Goal: Information Seeking & Learning: Learn about a topic

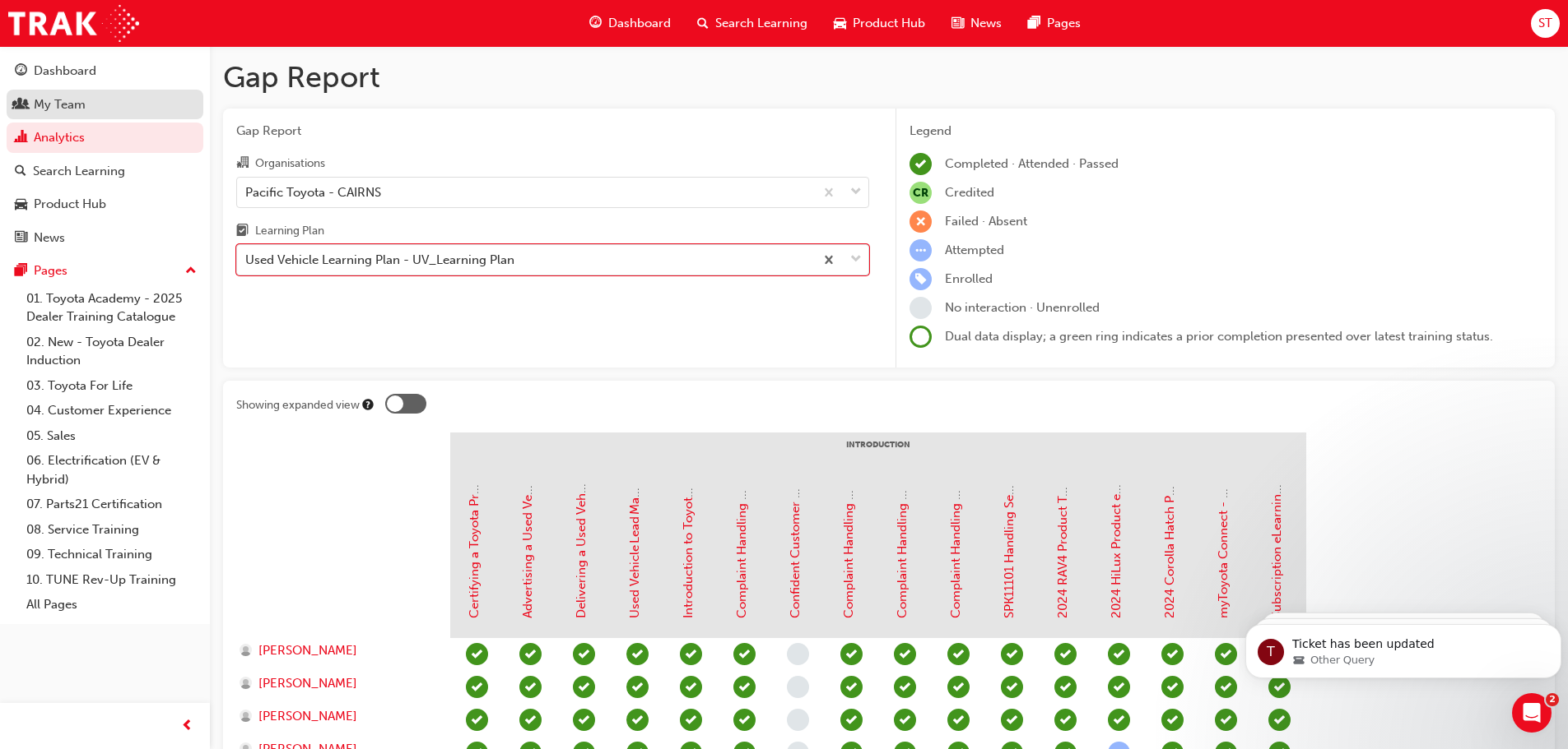
click at [75, 113] on div "My Team" at bounding box center [60, 104] width 52 height 19
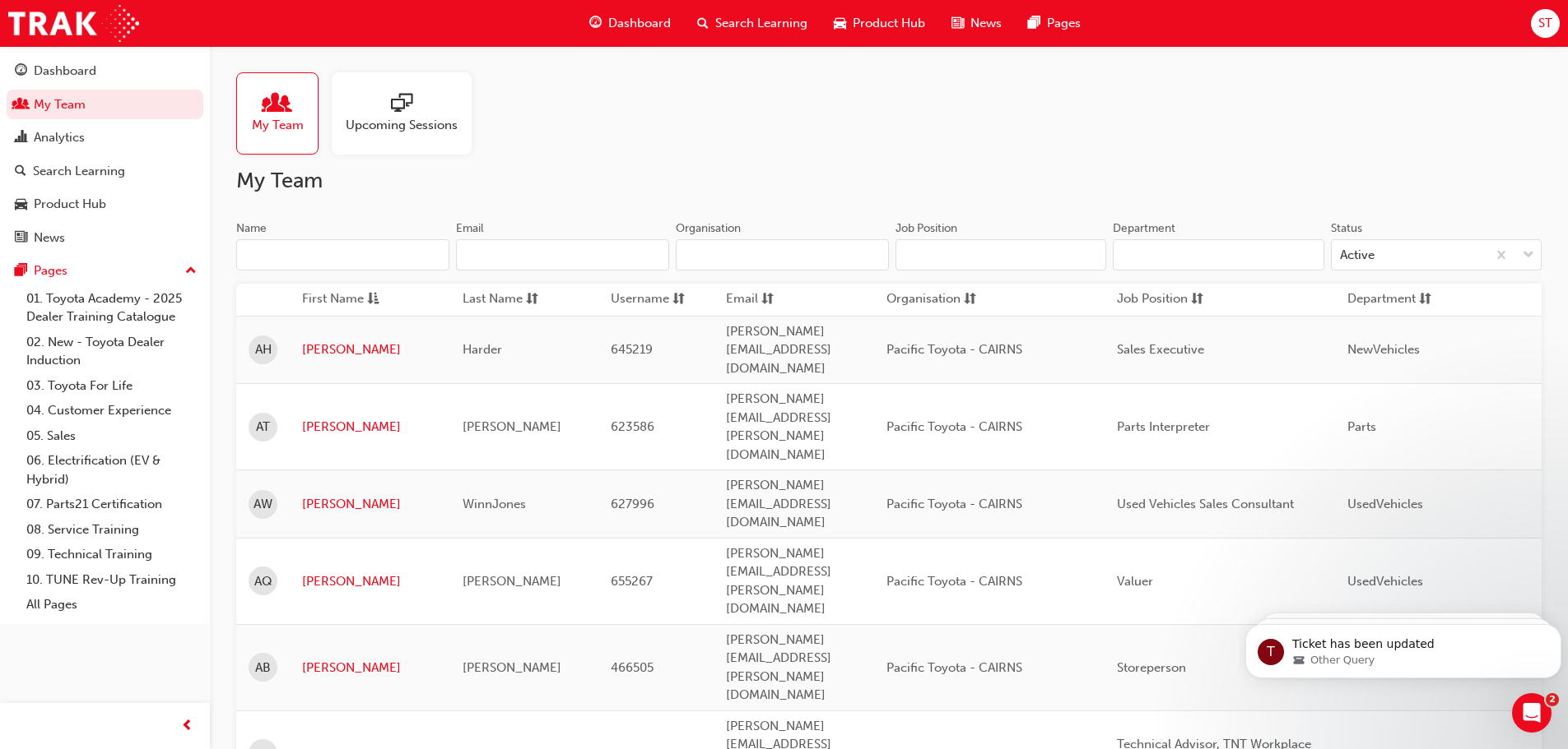
click at [291, 248] on input "Name" at bounding box center [343, 254] width 214 height 31
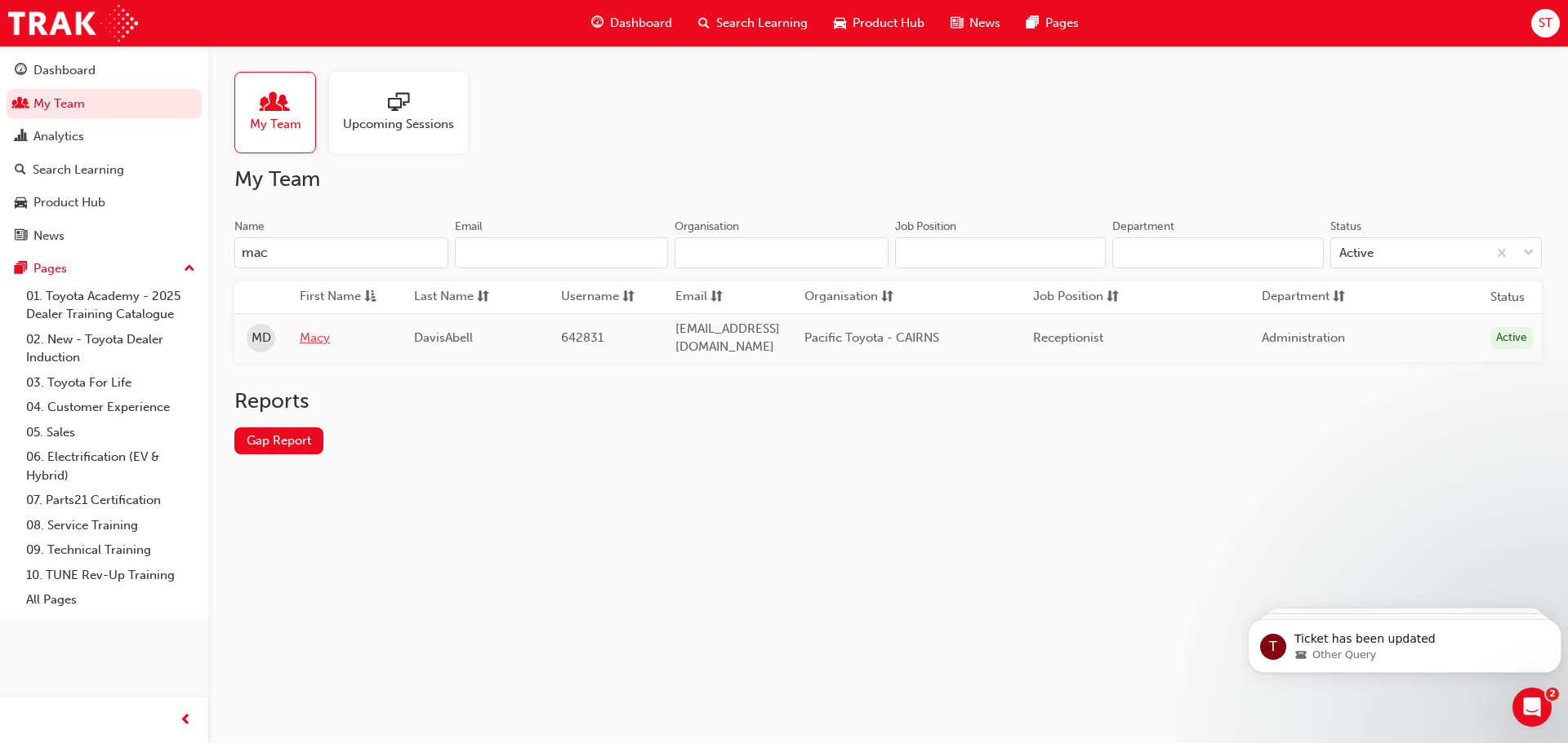
type input "mac"
click at [317, 331] on link "Macy" at bounding box center [344, 338] width 90 height 19
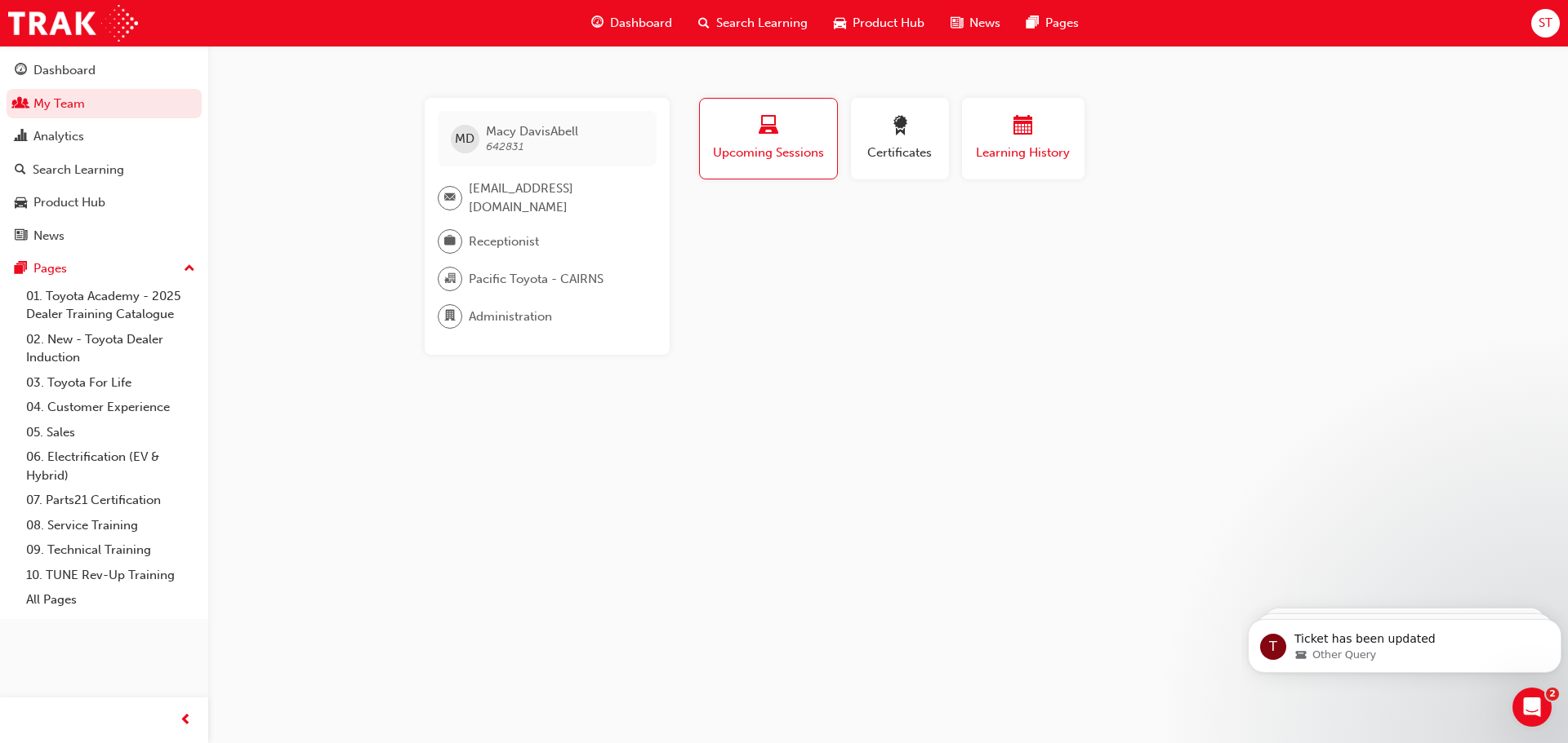
click at [1014, 148] on span "Learning History" at bounding box center [1022, 153] width 98 height 19
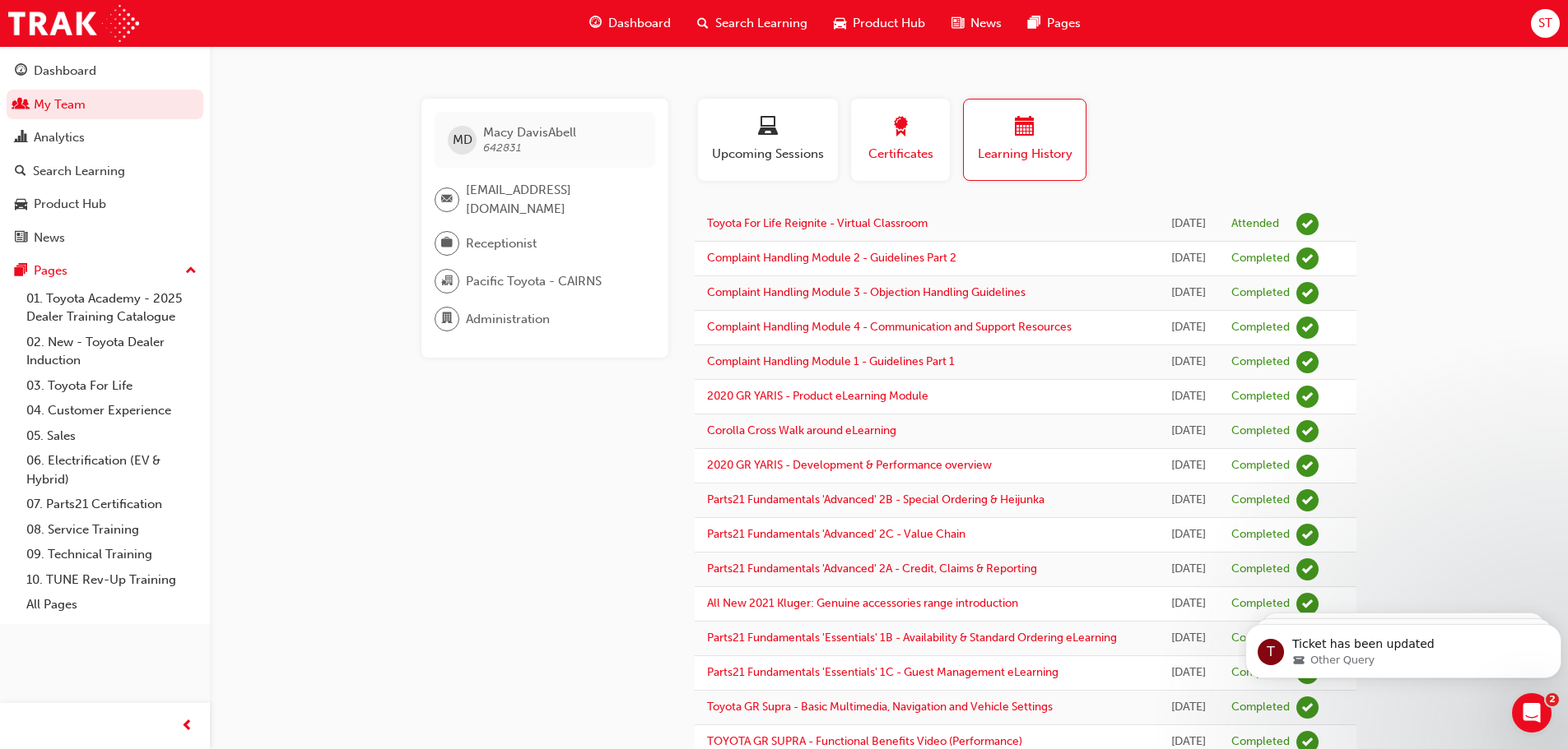
click at [885, 141] on div "Certificates" at bounding box center [900, 140] width 74 height 47
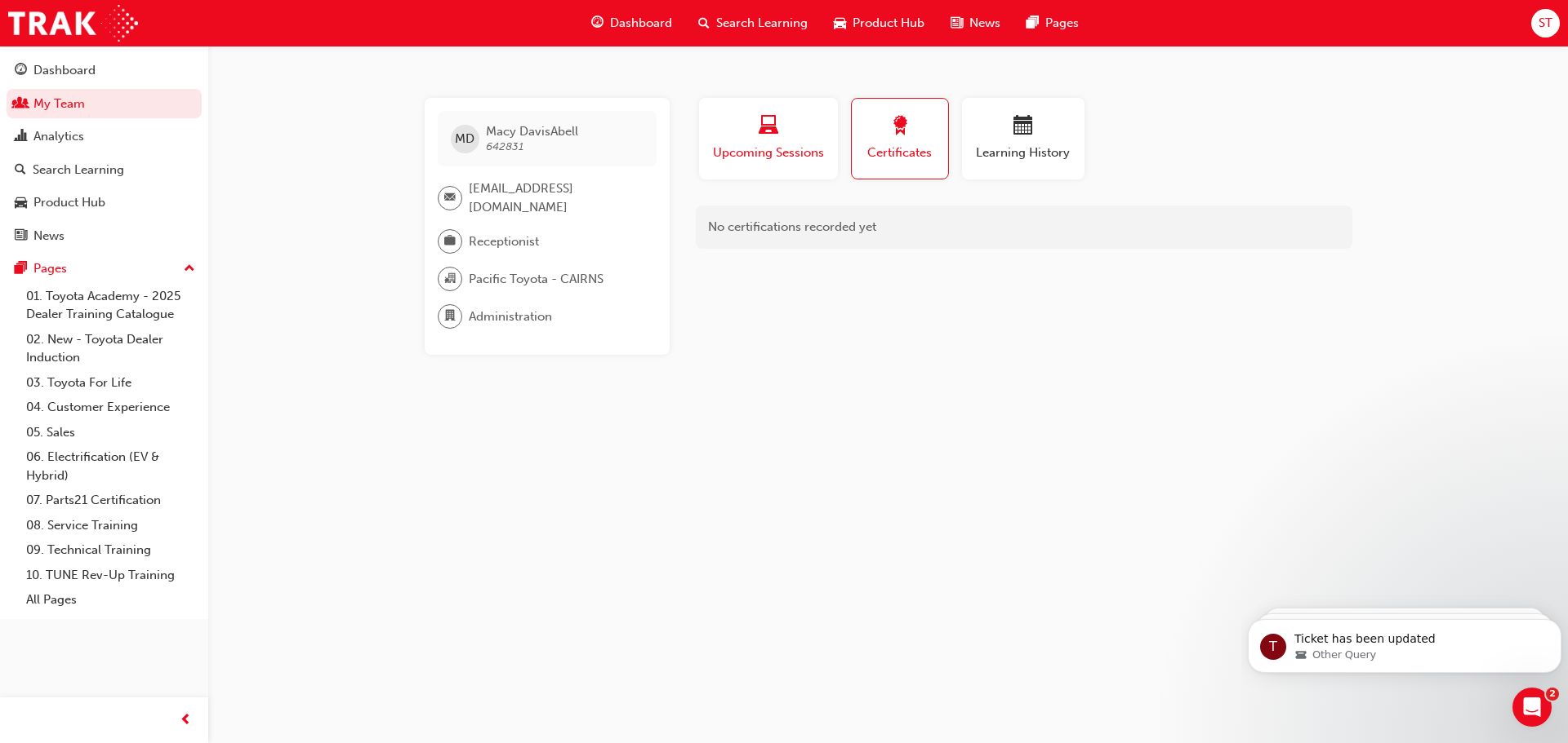
click at [771, 136] on span "laptop-icon" at bounding box center [768, 126] width 19 height 22
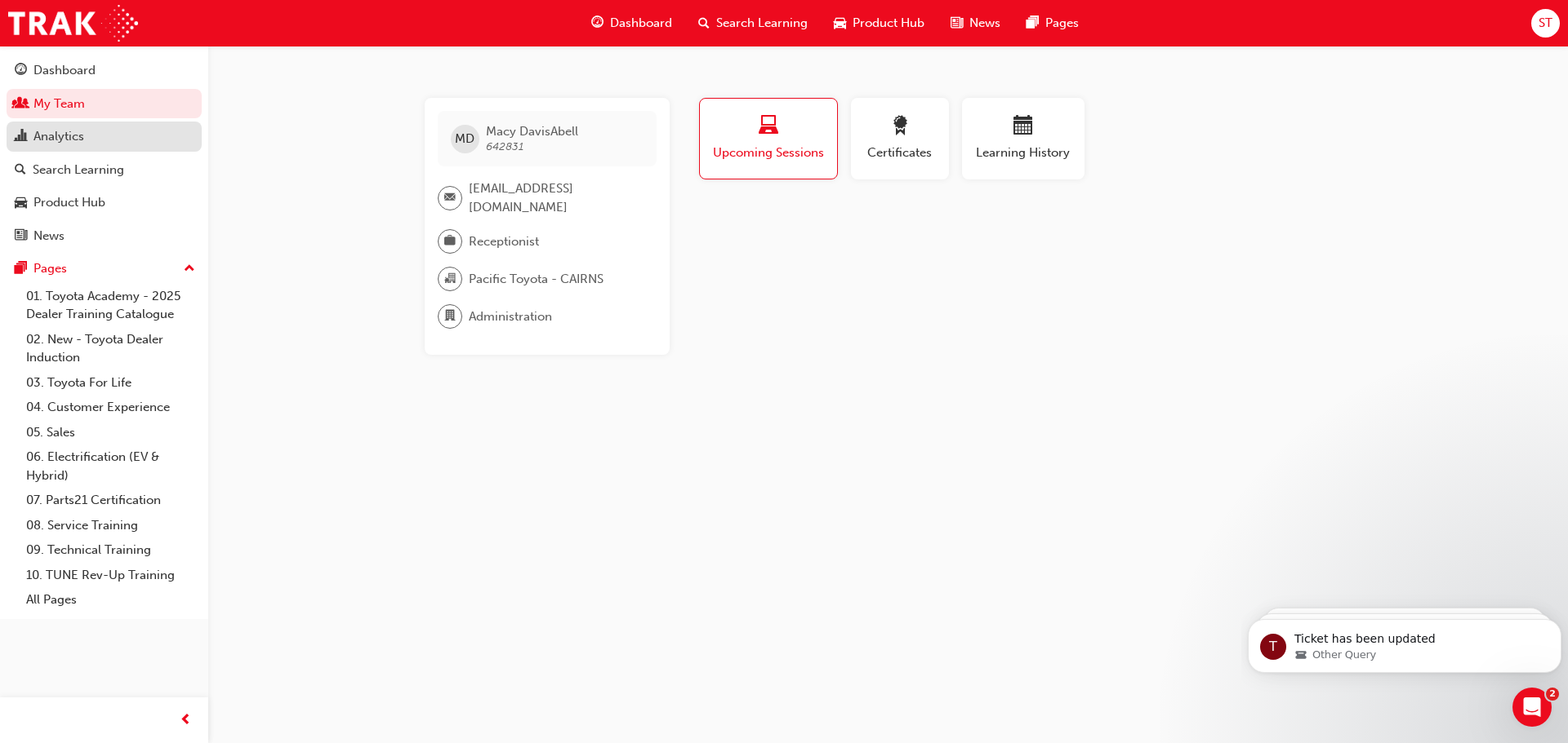
click at [71, 131] on div "Analytics" at bounding box center [58, 136] width 50 height 19
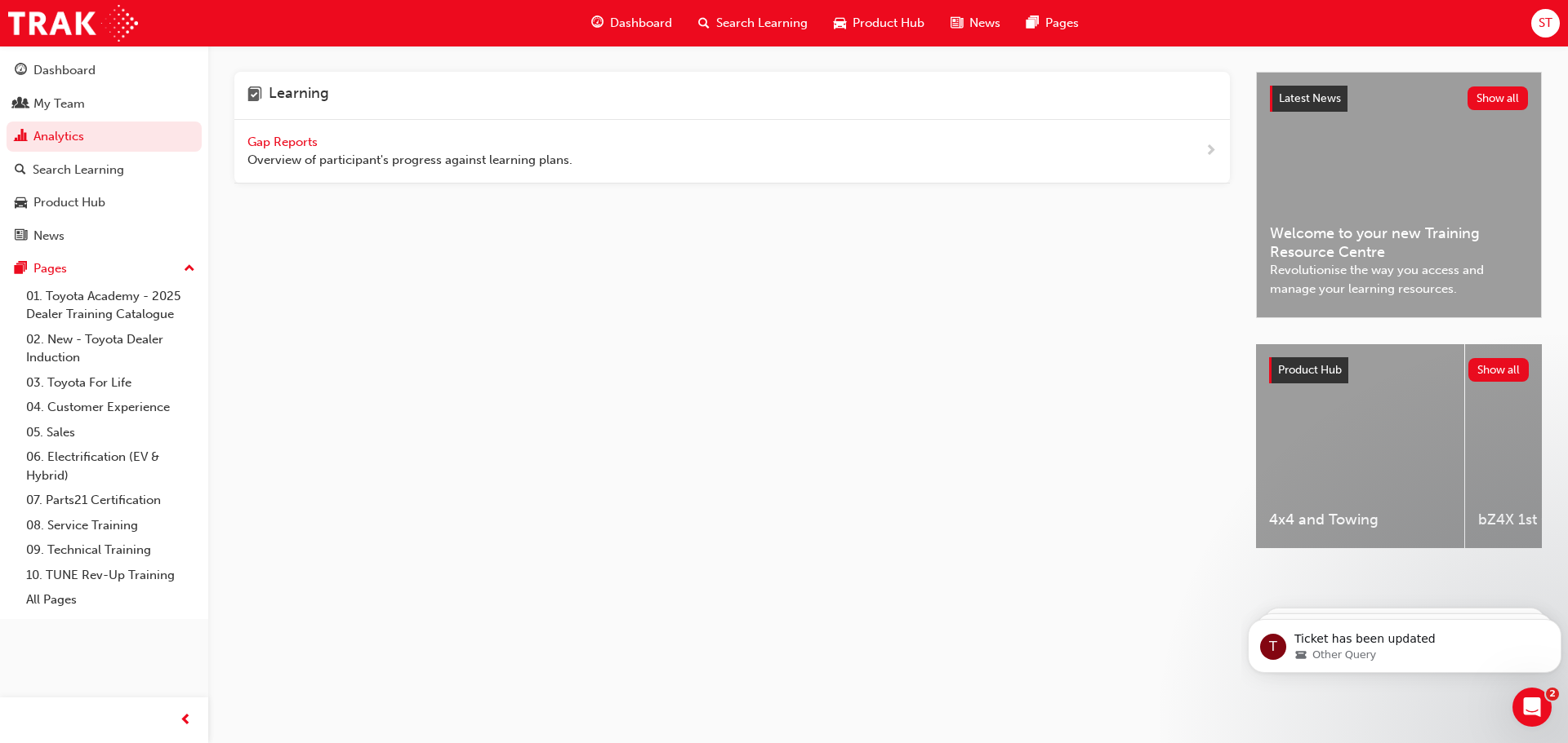
click at [258, 142] on span "Gap Reports" at bounding box center [283, 142] width 73 height 15
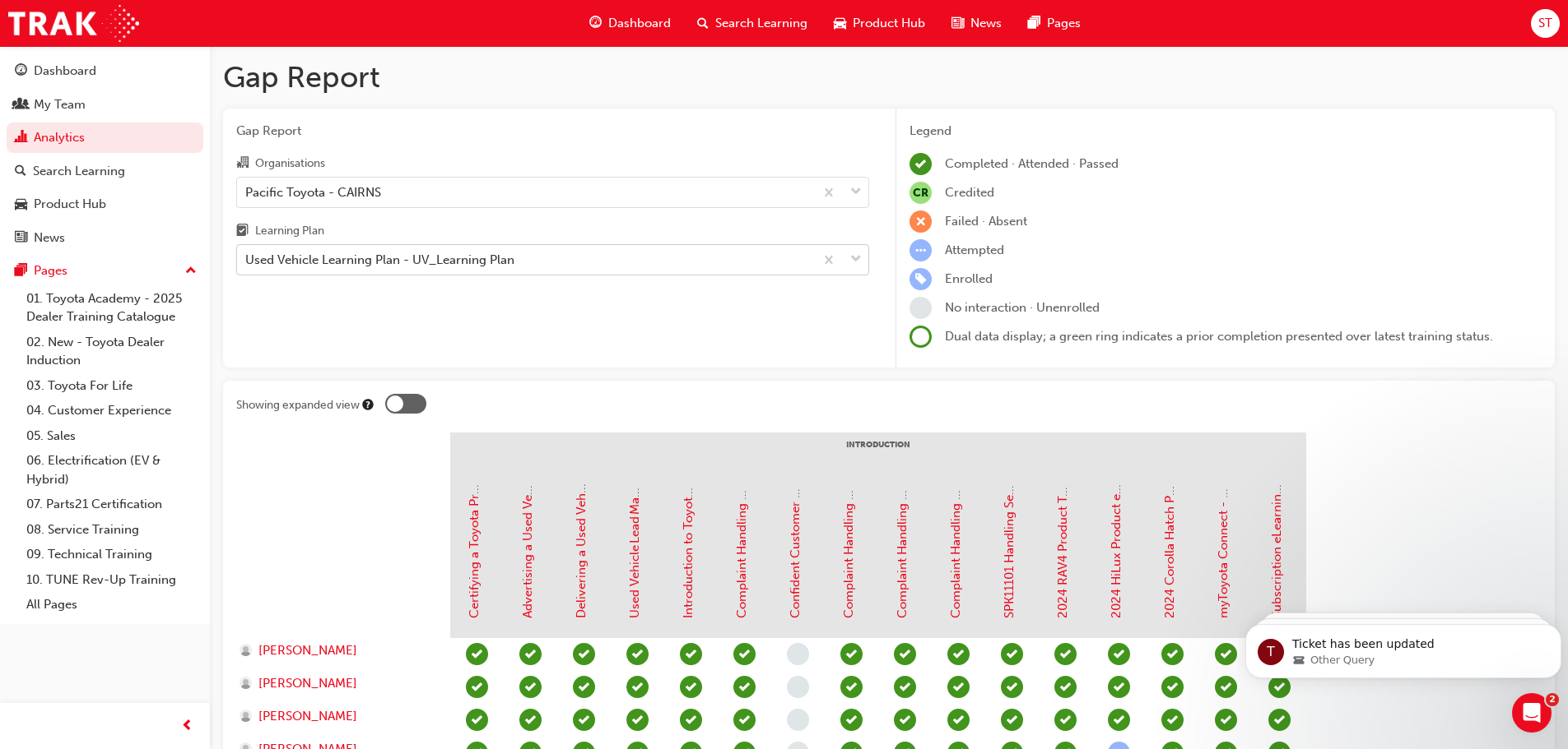
click at [423, 262] on div "Used Vehicle Learning Plan - UV_Learning Plan" at bounding box center [380, 260] width 269 height 19
click at [247, 262] on input "Learning Plan Used Vehicle Learning Plan - UV_Learning Plan" at bounding box center [247, 260] width 2 height 14
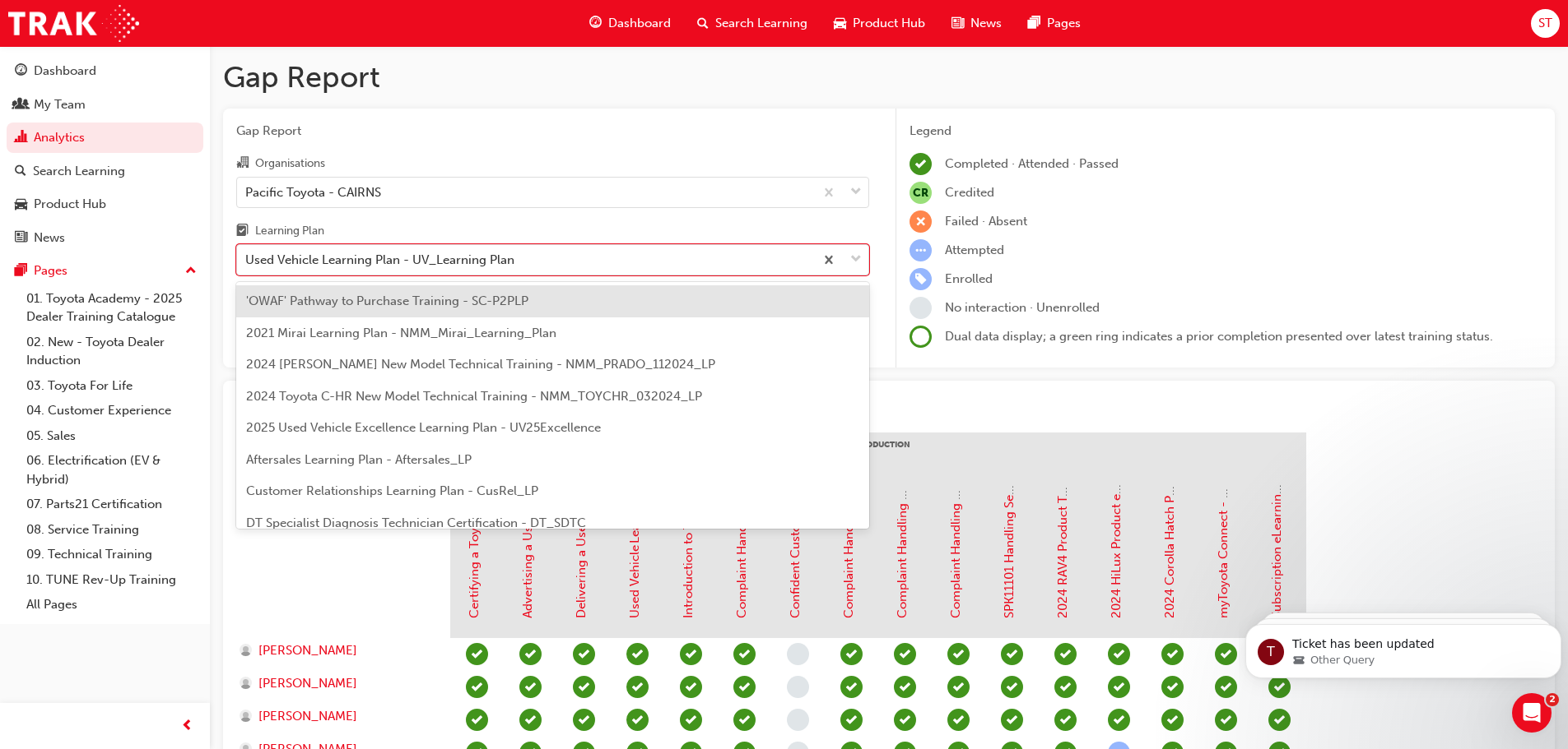
click at [459, 489] on span "Customer Relationships Learning Plan - CusRel_LP" at bounding box center [392, 491] width 292 height 15
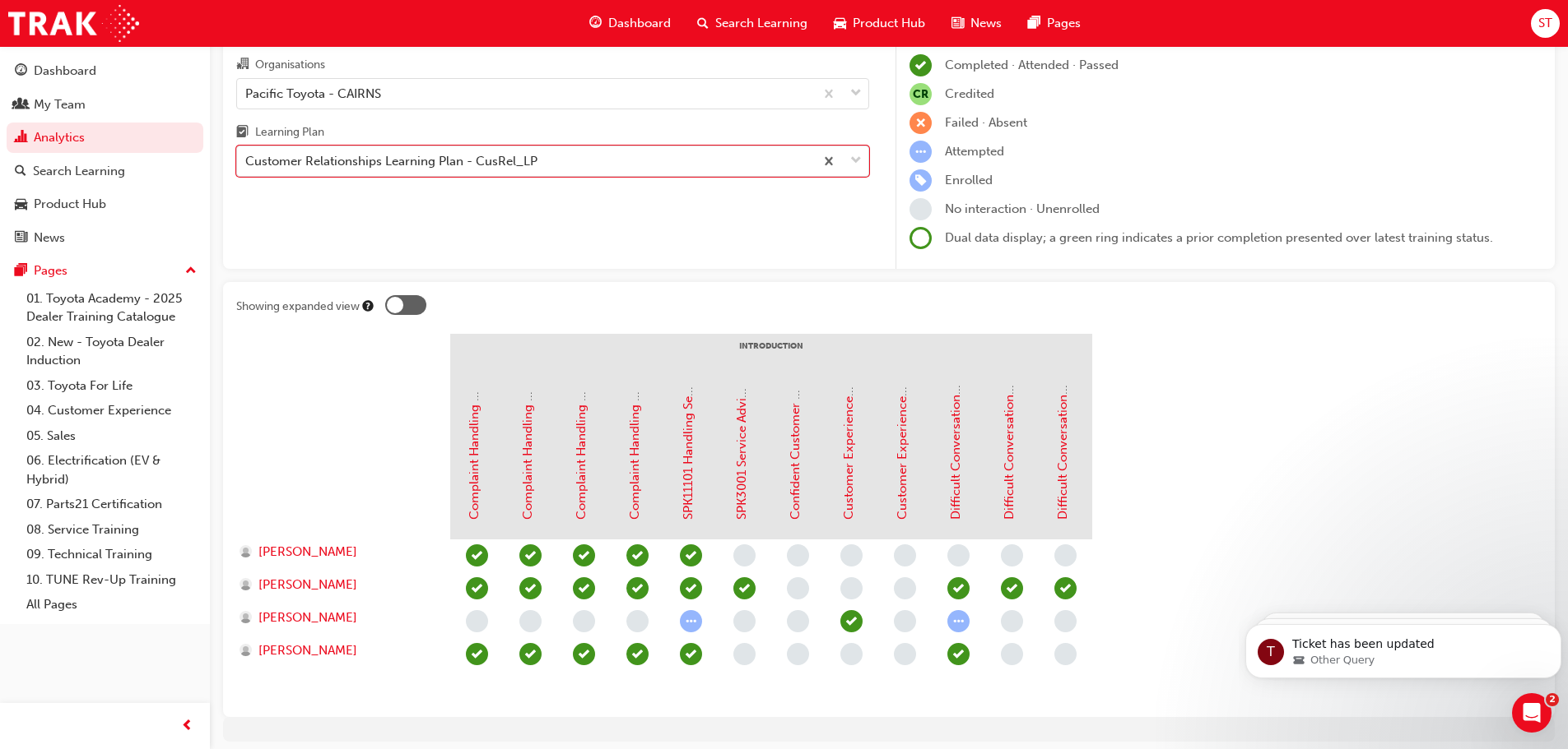
scroll to position [158, 0]
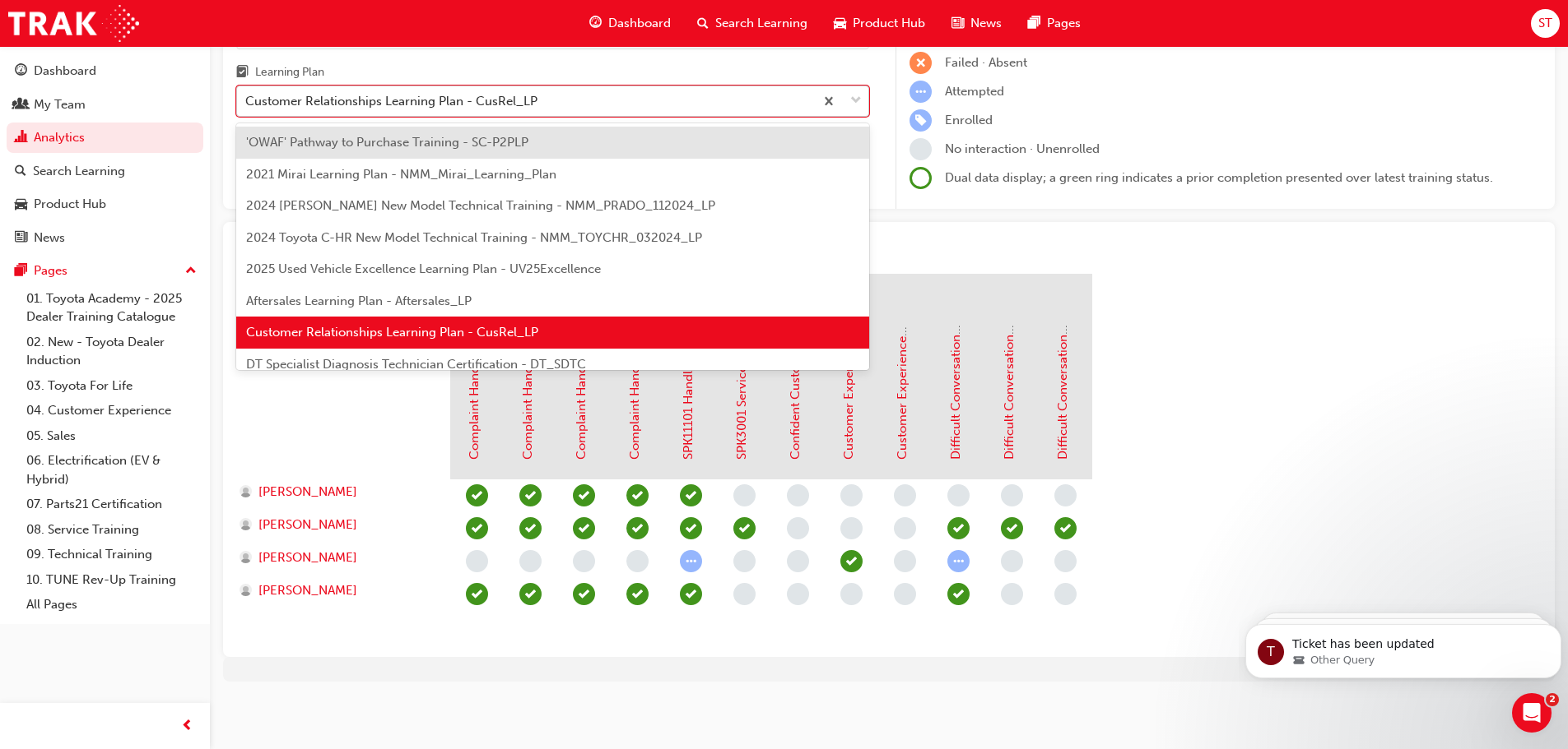
click at [368, 101] on div "Customer Relationships Learning Plan - CusRel_LP" at bounding box center [392, 101] width 292 height 19
click at [247, 101] on input "Learning Plan option Customer Relationships Learning Plan - CusRel_LP, selected…" at bounding box center [247, 101] width 2 height 14
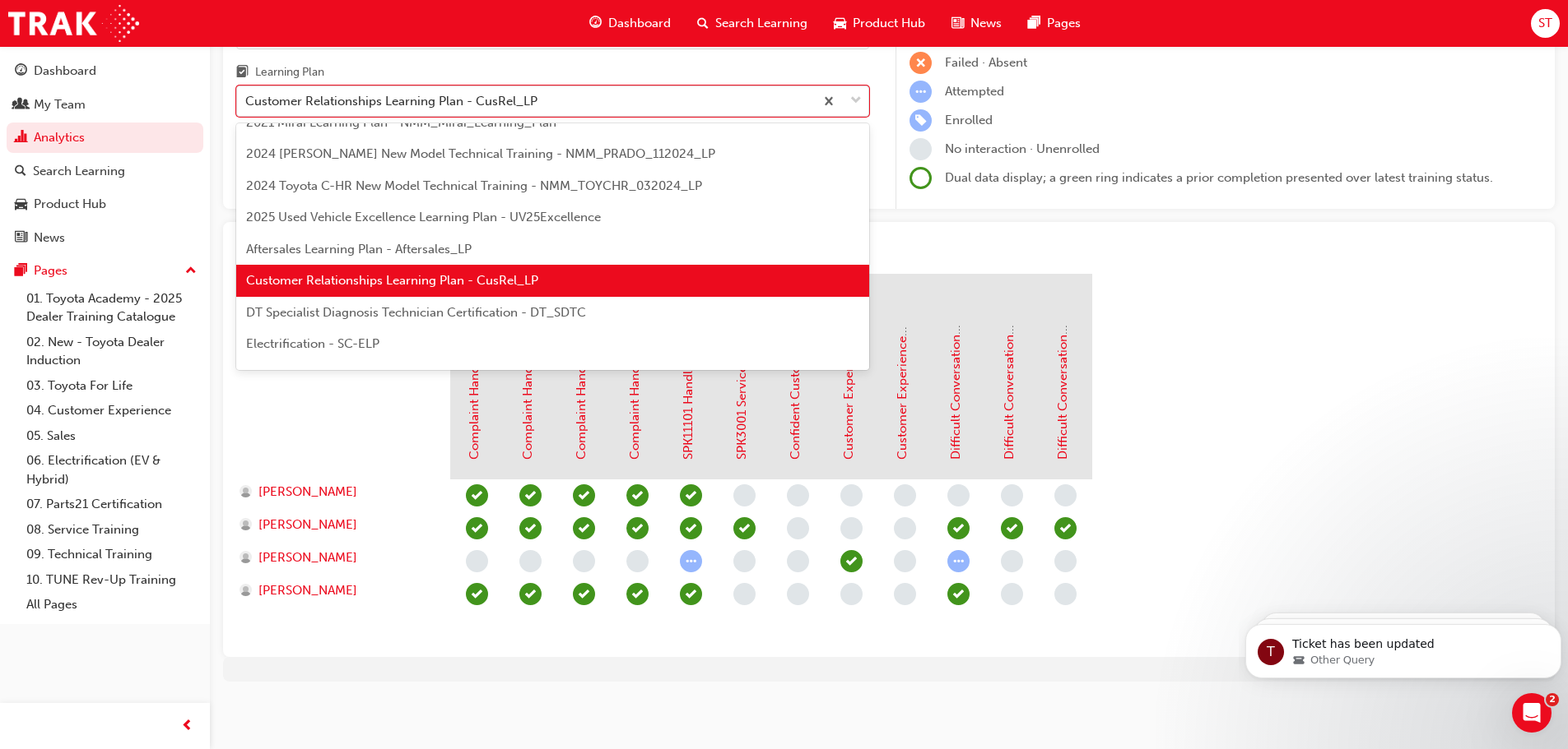
scroll to position [0, 0]
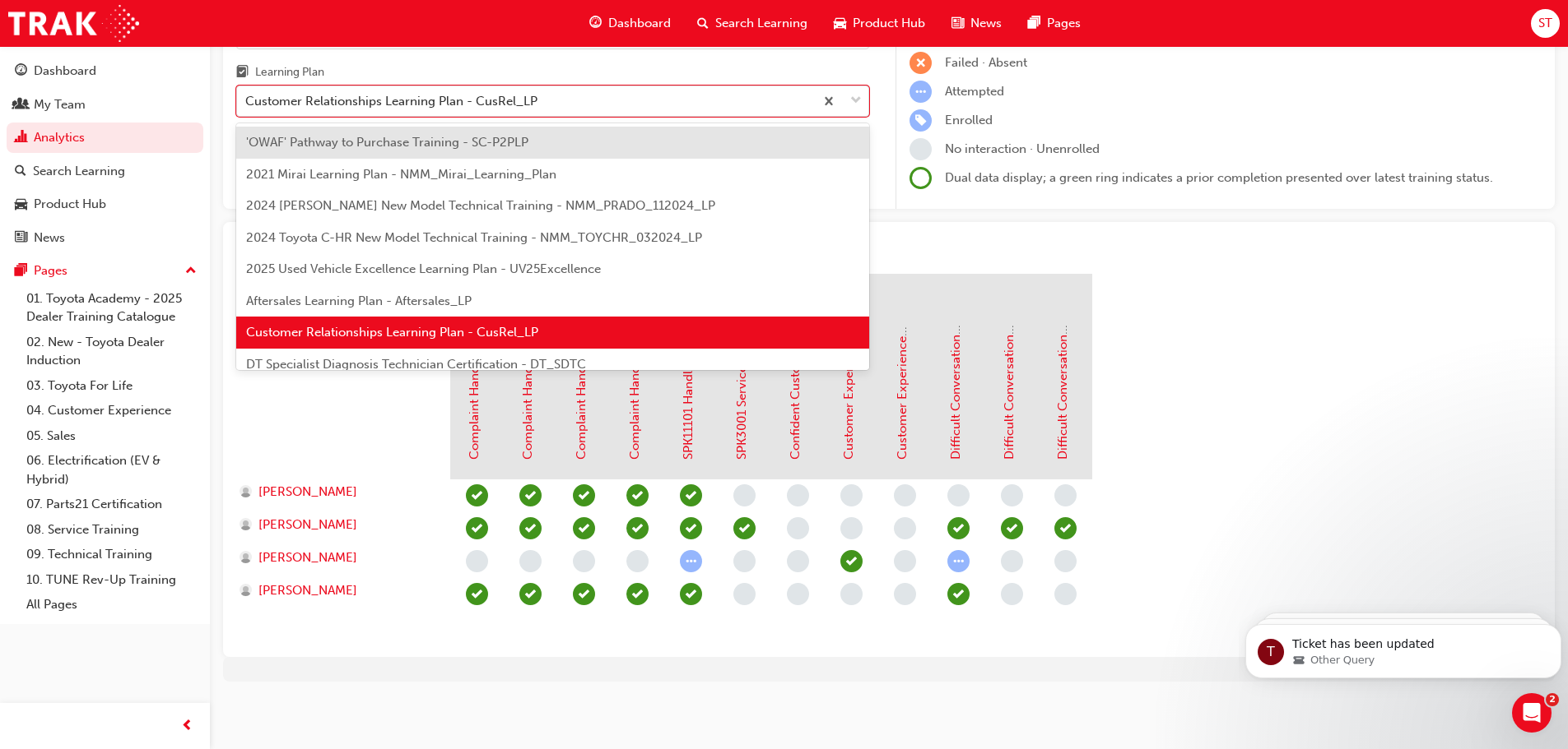
click at [88, 182] on link "Search Learning" at bounding box center [104, 172] width 197 height 30
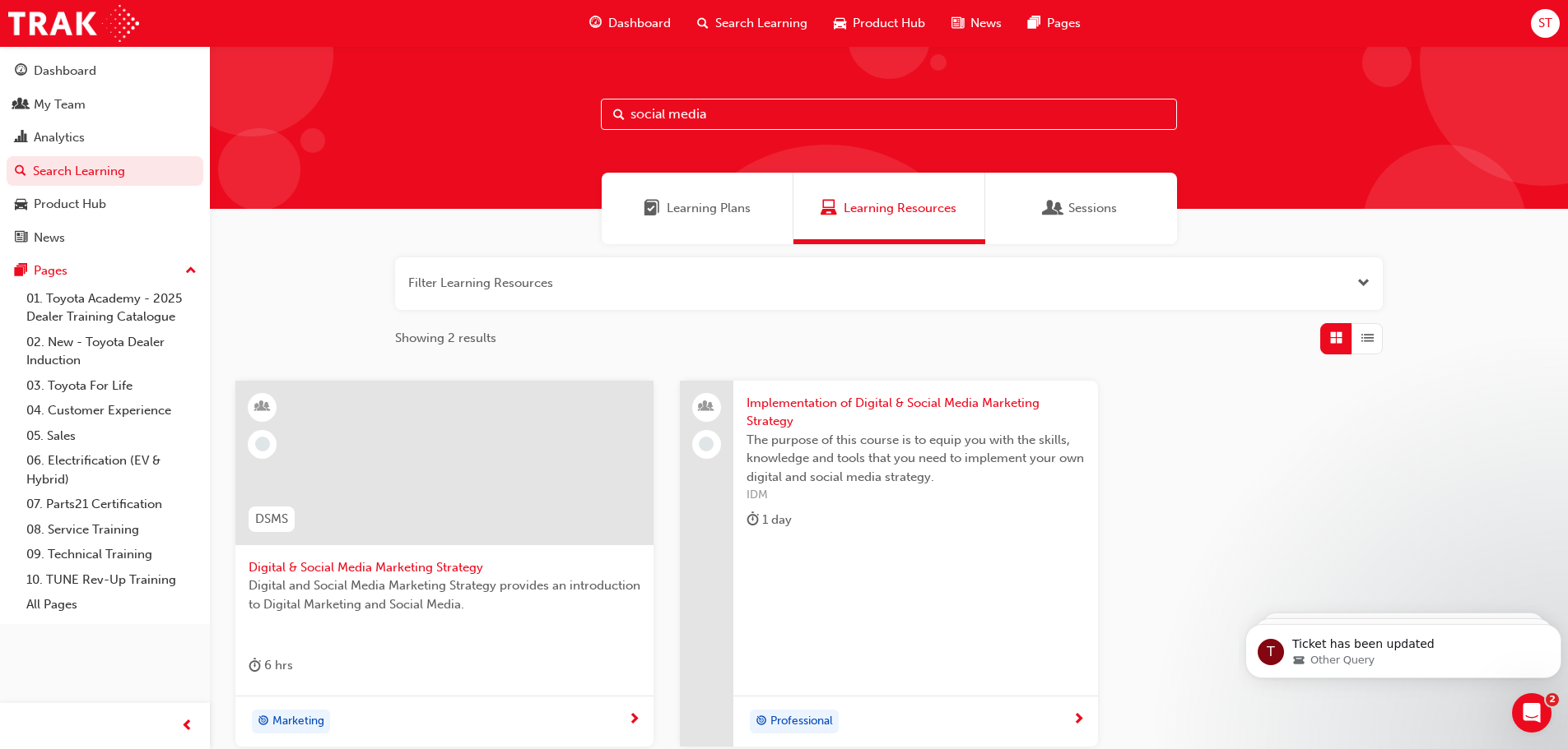
click at [693, 226] on div "Learning Plans" at bounding box center [697, 208] width 191 height 71
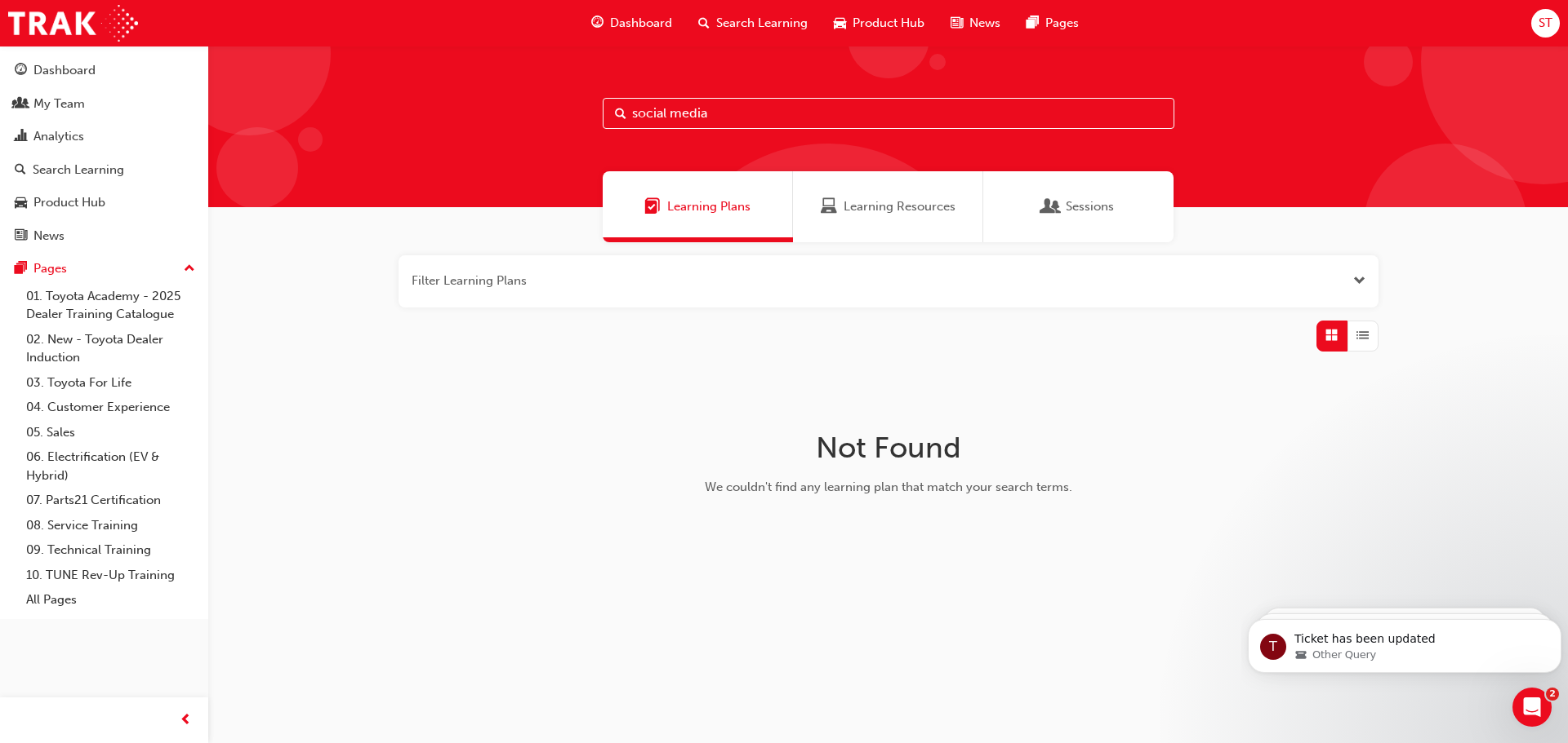
drag, startPoint x: 712, startPoint y: 114, endPoint x: 555, endPoint y: 111, distance: 157.0
click at [555, 111] on div "social media" at bounding box center [888, 126] width 1360 height 161
click at [652, 102] on input "reception" at bounding box center [887, 113] width 571 height 31
click at [654, 101] on input "reception" at bounding box center [887, 113] width 571 height 31
click at [776, 115] on input "customer service" at bounding box center [887, 113] width 571 height 31
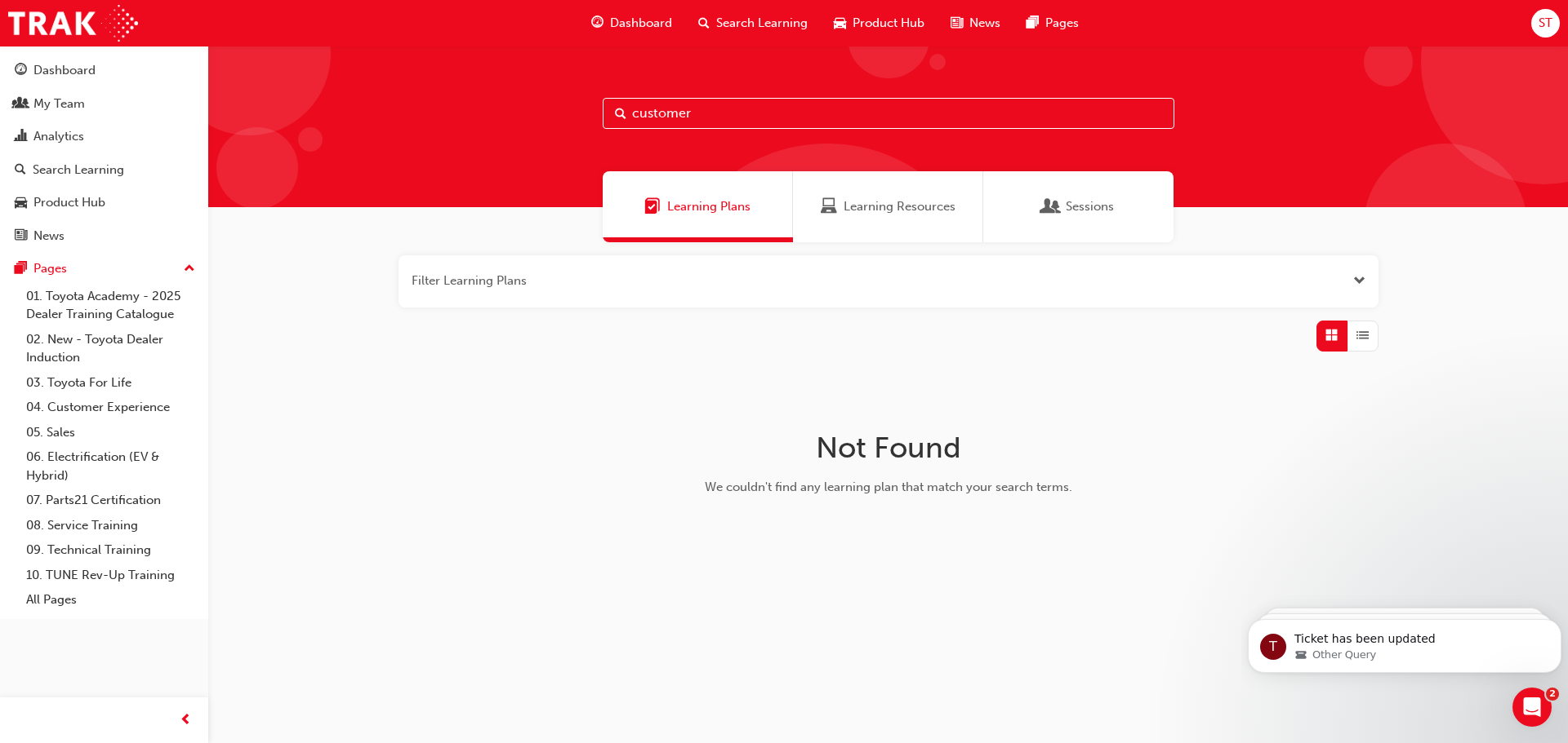
type input "customer"
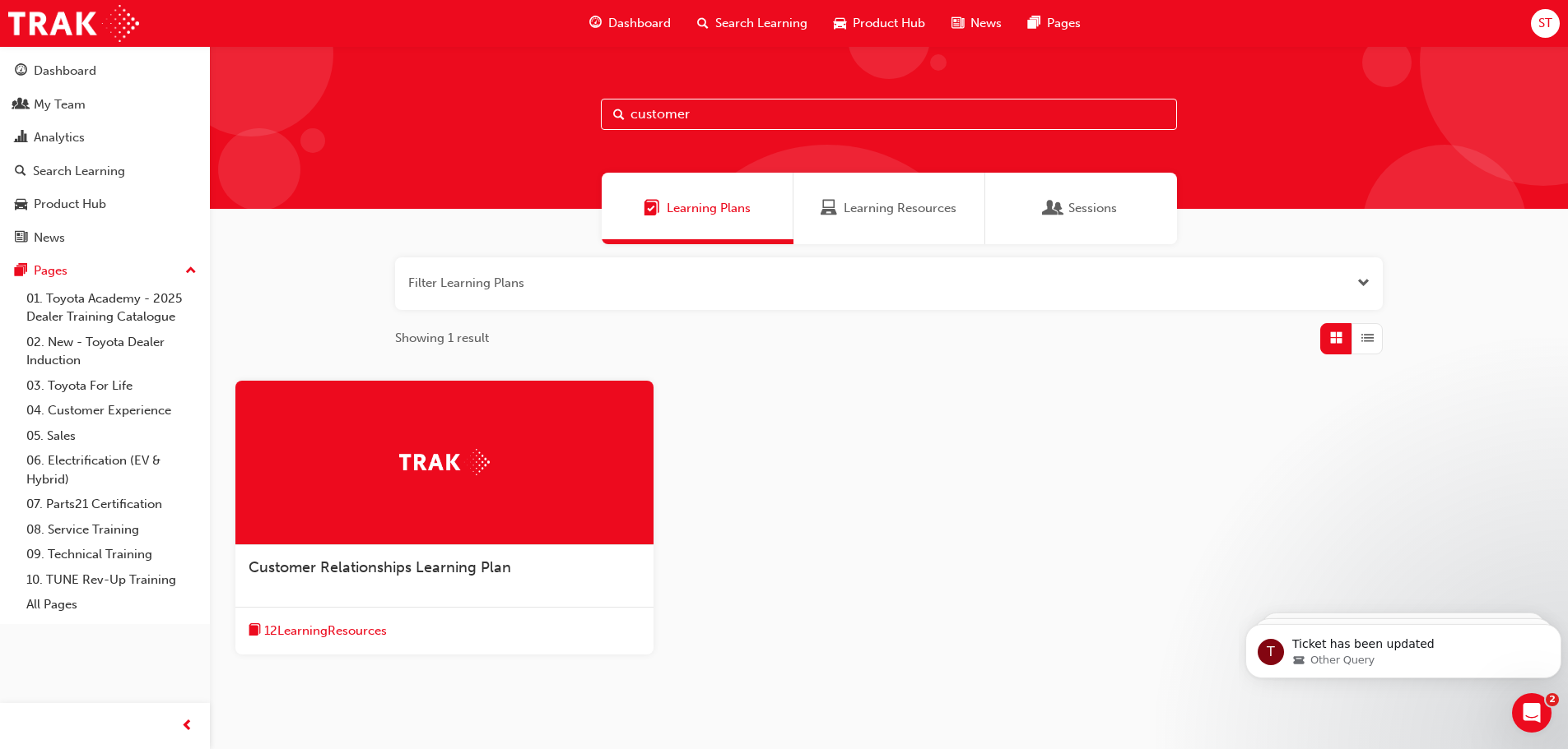
click at [400, 569] on span "Customer Relationships Learning Plan" at bounding box center [379, 568] width 263 height 18
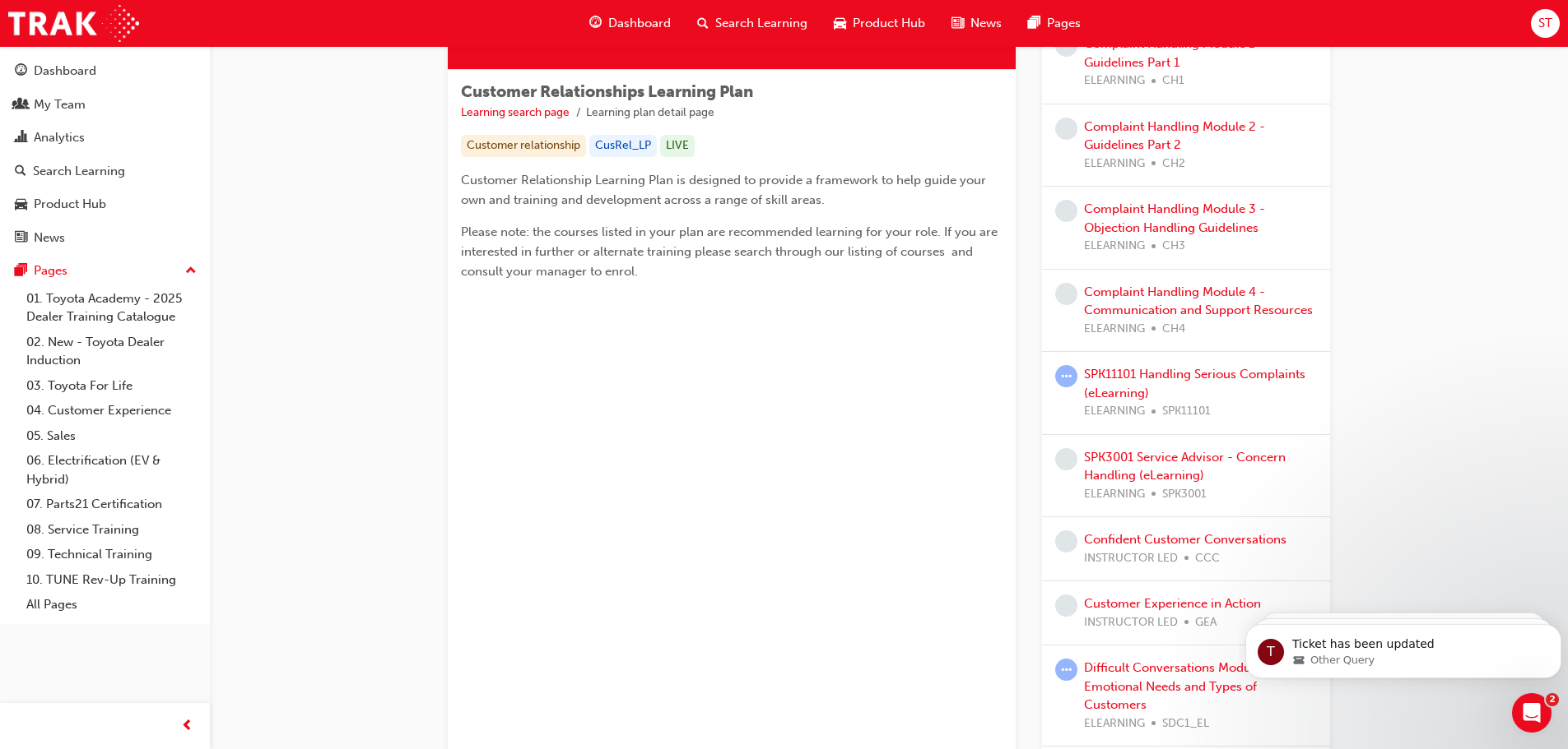
scroll to position [82, 0]
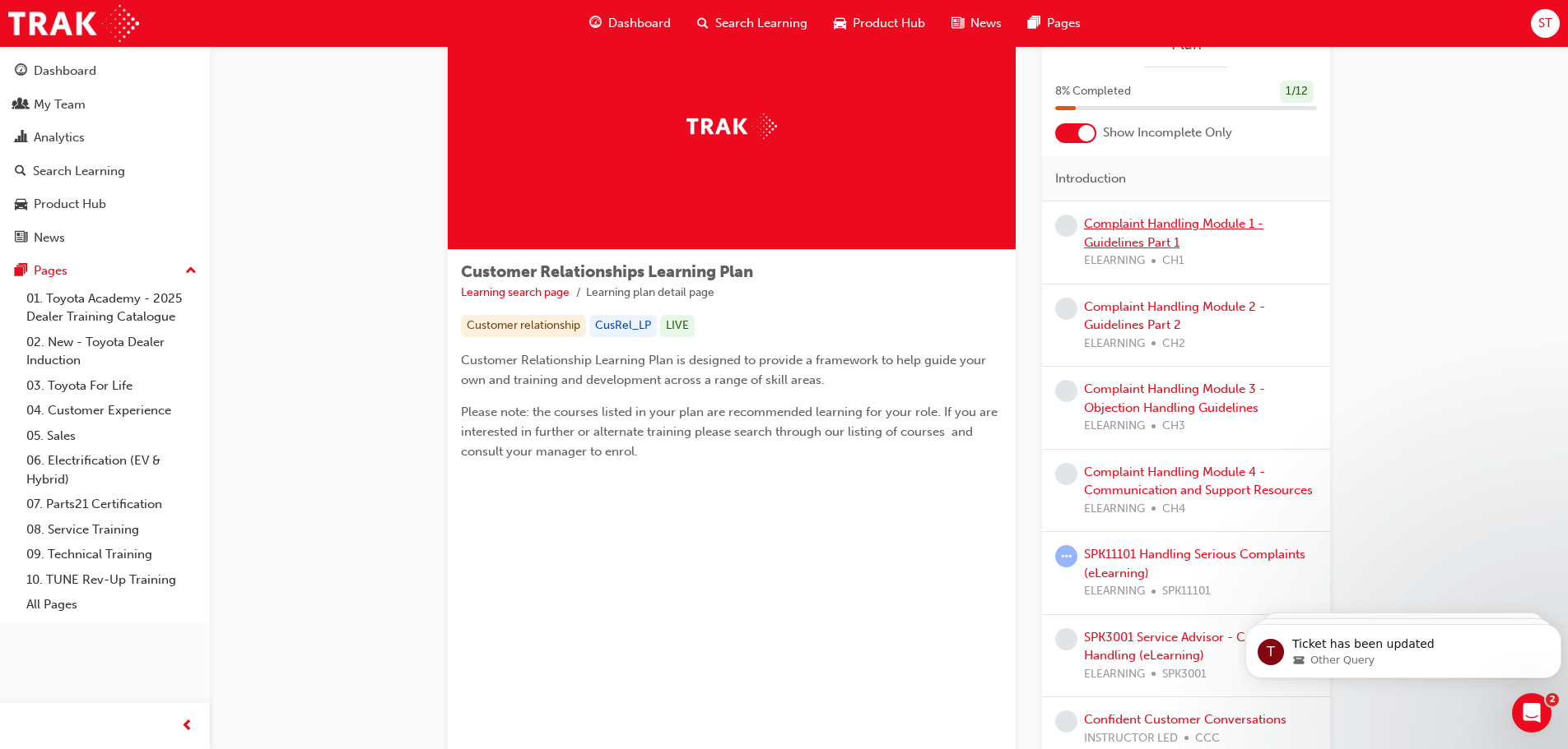
click at [1163, 216] on link "Complaint Handling Module 1 - Guidelines Part 1" at bounding box center [1174, 233] width 180 height 34
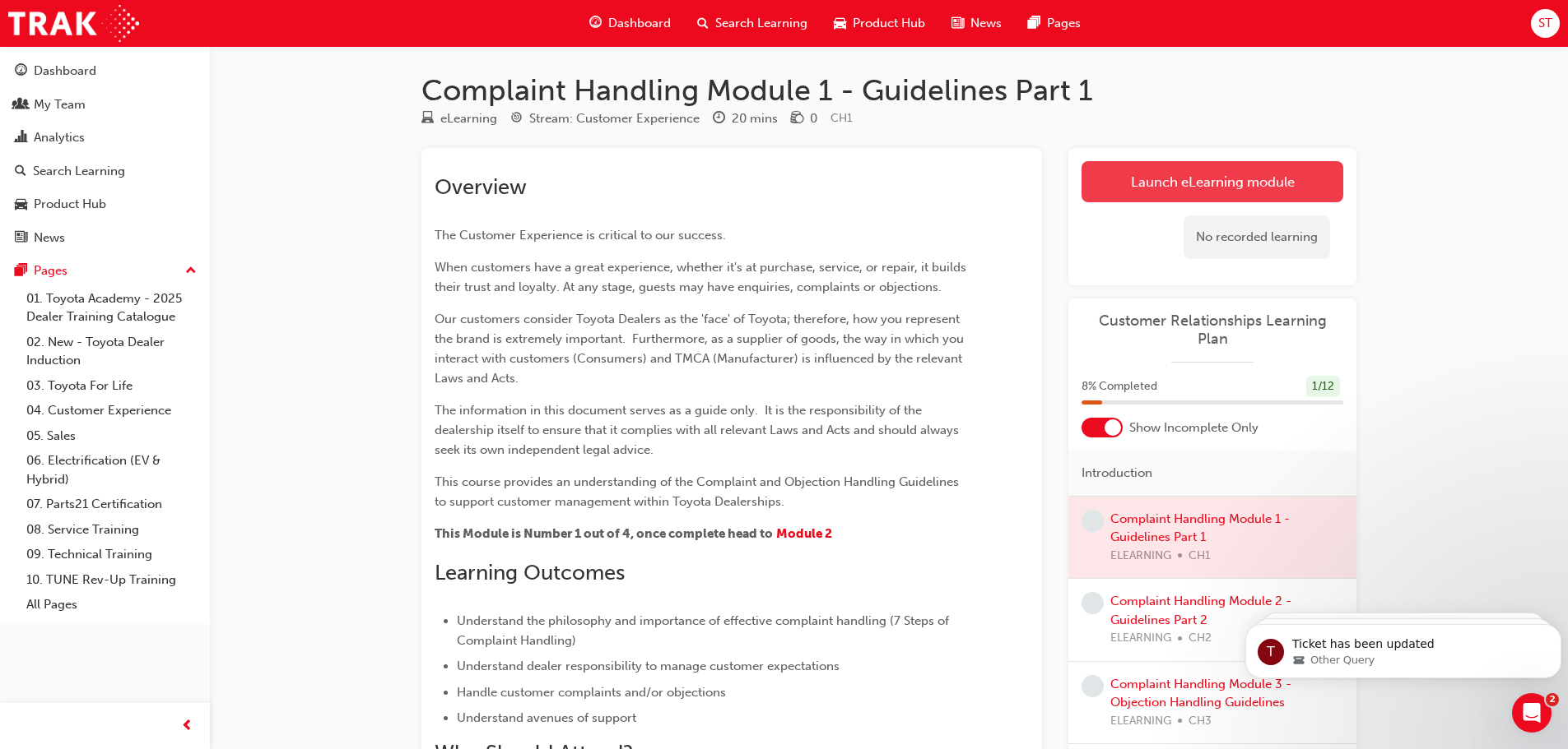
click at [1224, 175] on link "Launch eLearning module" at bounding box center [1212, 181] width 262 height 41
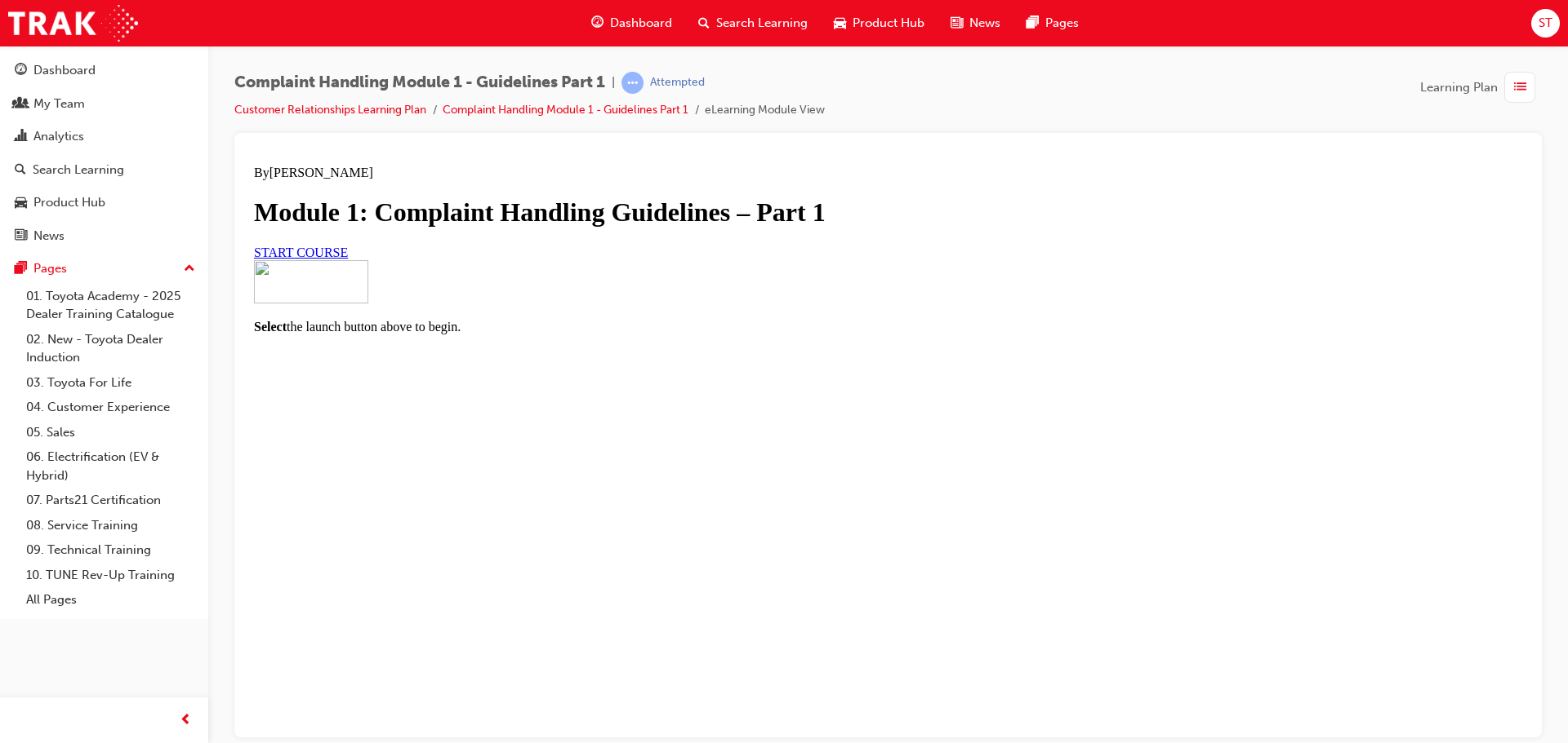
click at [348, 259] on span "START COURSE" at bounding box center [301, 251] width 94 height 14
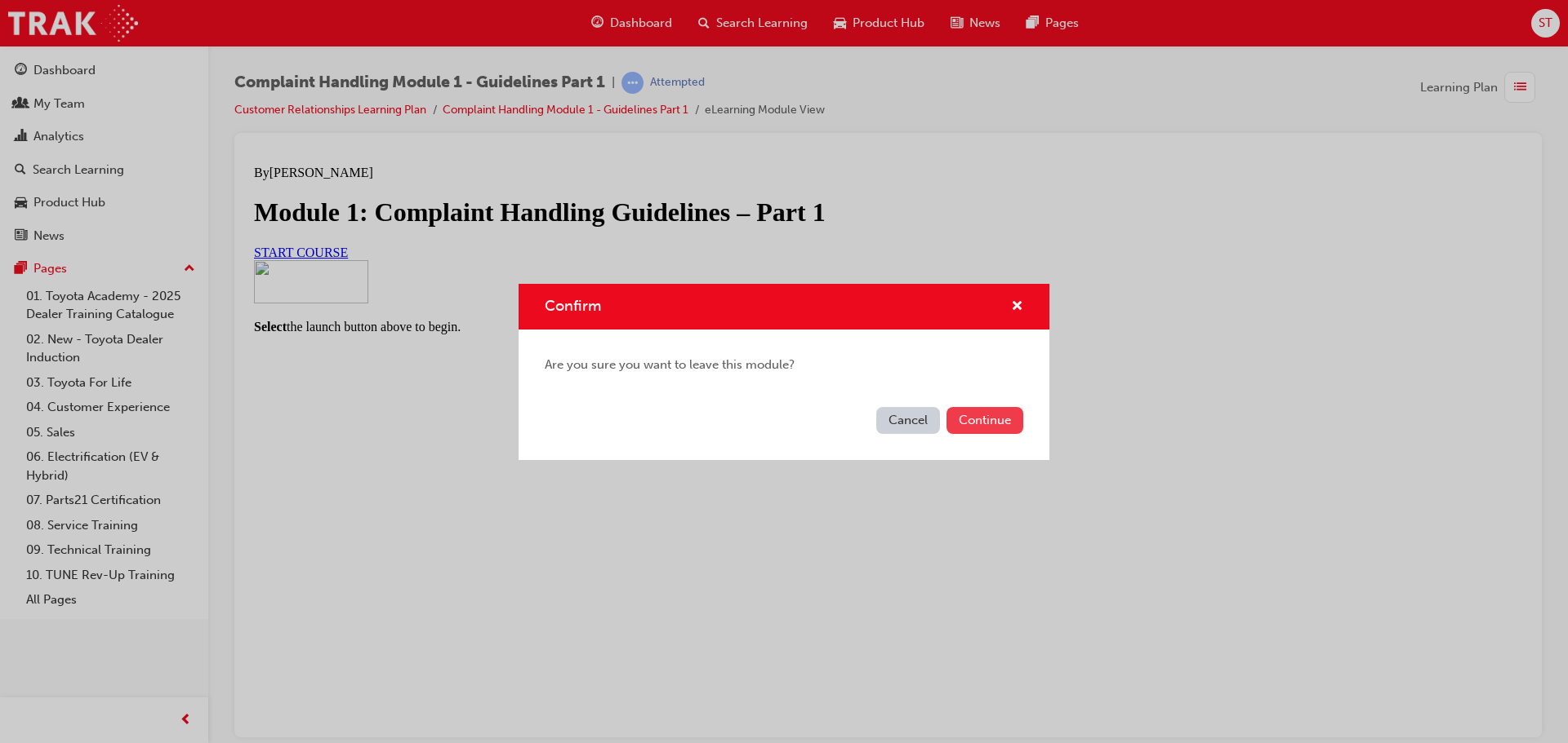
click at [1014, 418] on button "Continue" at bounding box center [984, 420] width 77 height 27
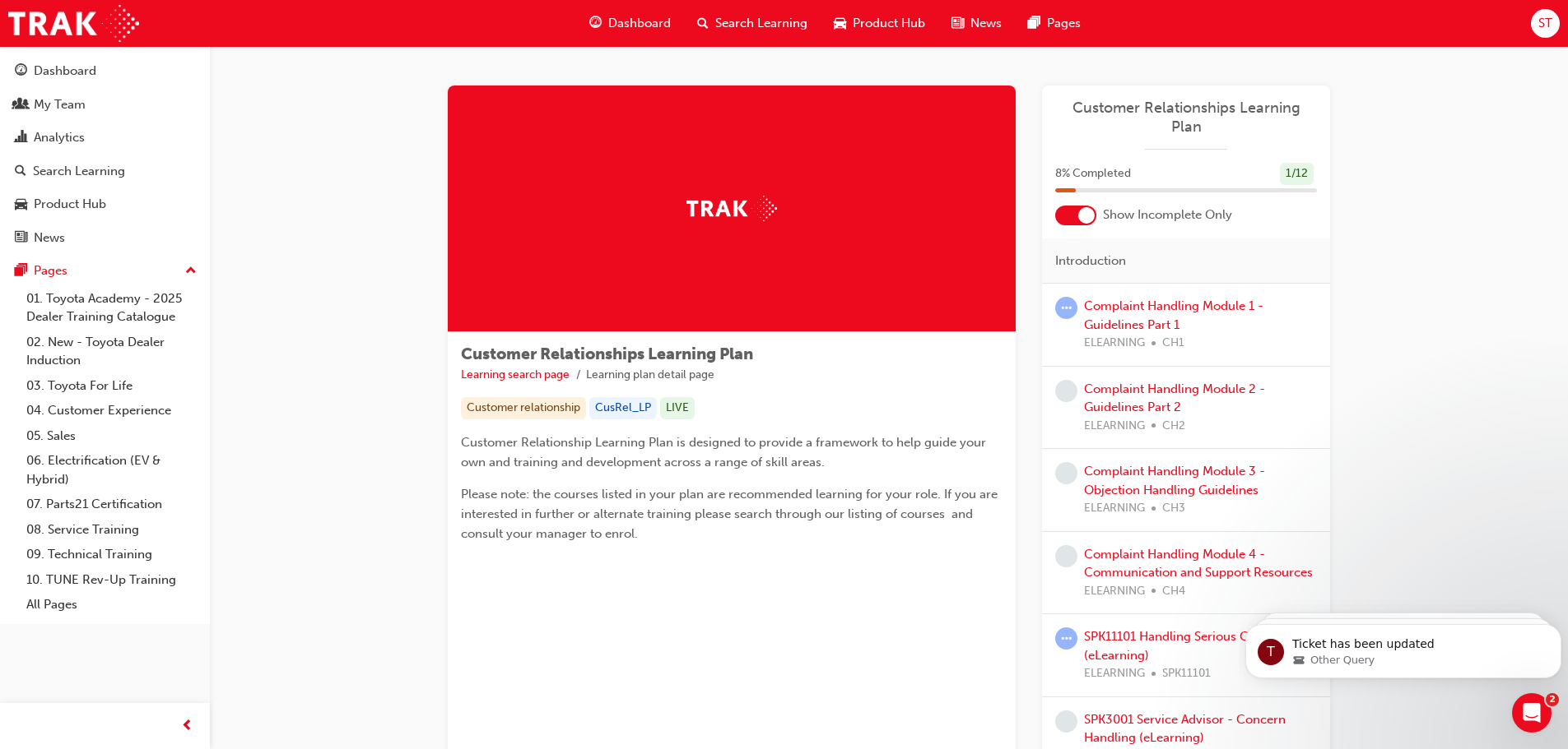
click at [1377, 366] on div "Customer Relationships Learning Plan Learning search page Learning plan detail …" at bounding box center [889, 650] width 988 height 1208
click at [1485, 175] on div "Customer Relationships Learning Plan Learning search page Learning plan detail …" at bounding box center [889, 650] width 1358 height 1208
click at [1461, 386] on div "Customer Relationships Learning Plan Learning search page Learning plan detail …" at bounding box center [889, 650] width 1358 height 1208
click at [296, 276] on div "Customer Relationships Learning Plan Learning search page Learning plan detail …" at bounding box center [889, 650] width 1358 height 1208
click at [107, 410] on link "04. Customer Experience" at bounding box center [111, 411] width 183 height 26
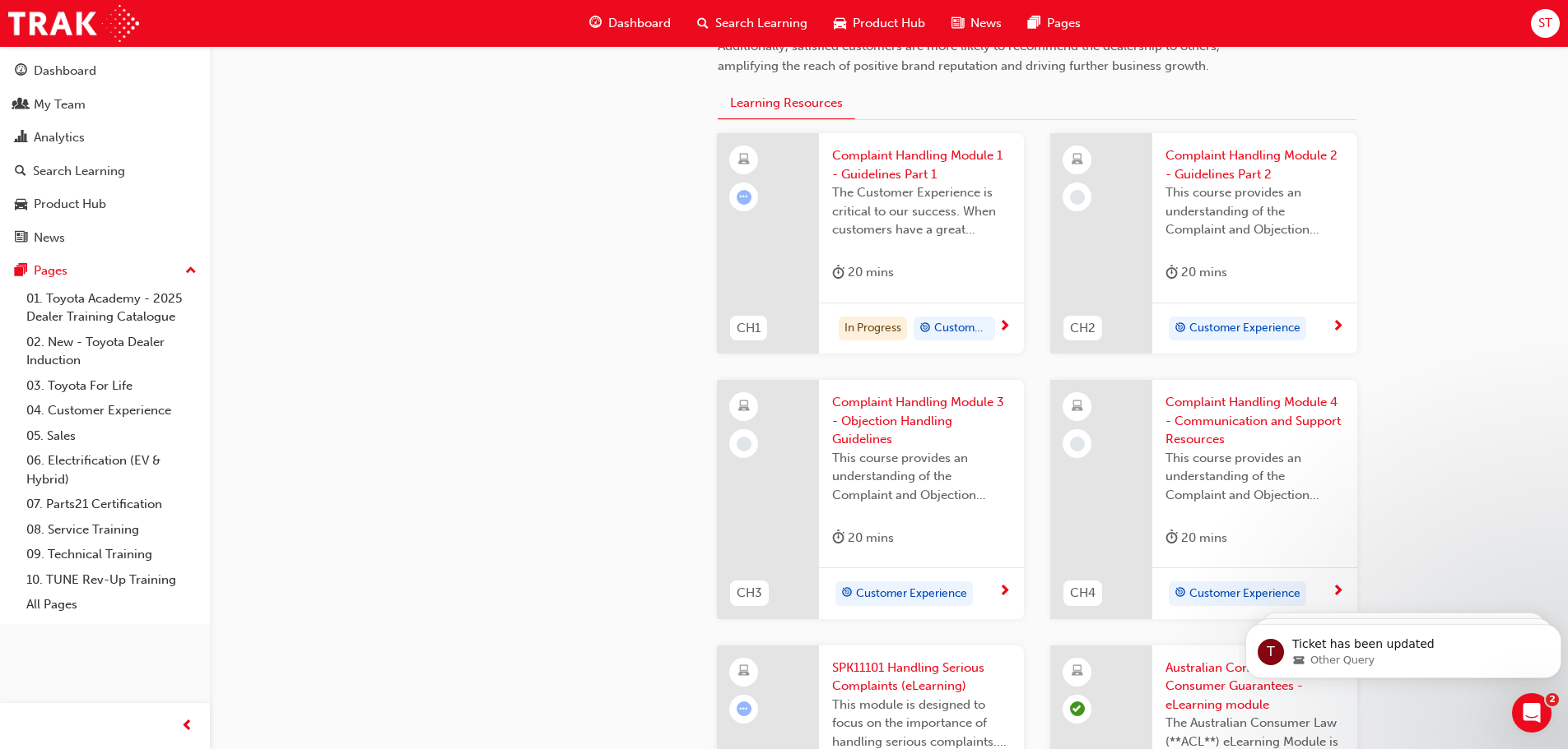
scroll to position [576, 0]
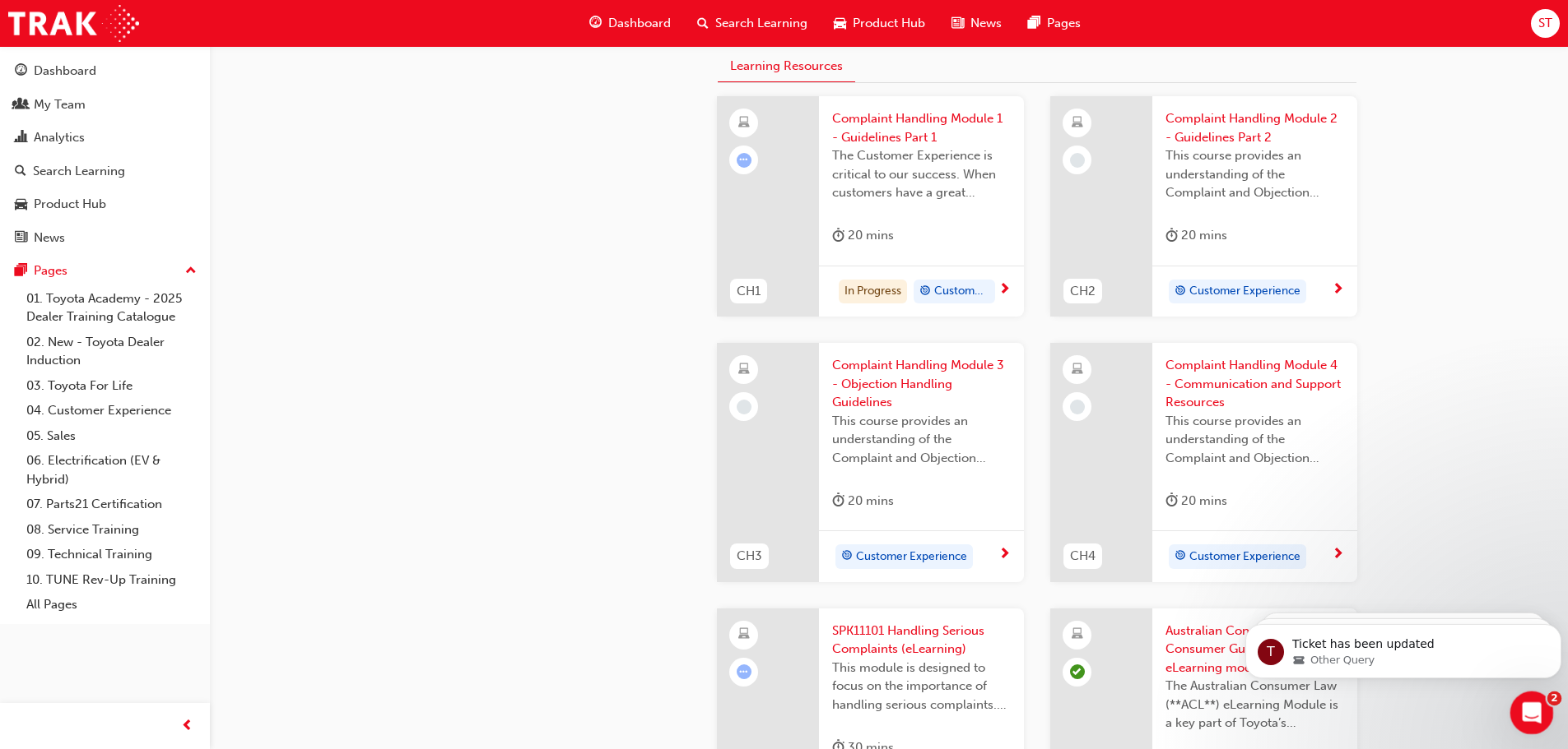
click at [1518, 697] on div "Open Intercom Messenger" at bounding box center [1529, 710] width 54 height 54
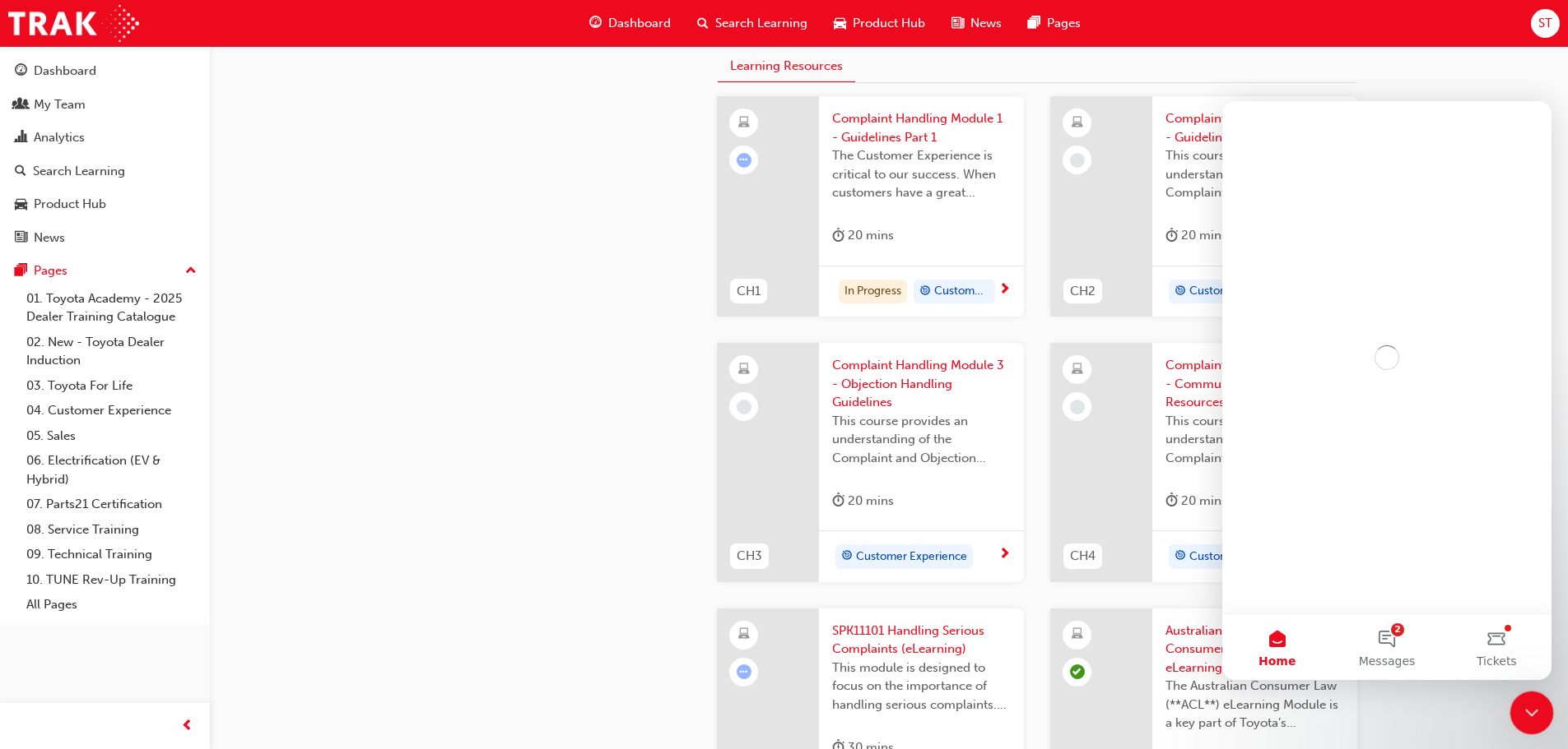
scroll to position [0, 0]
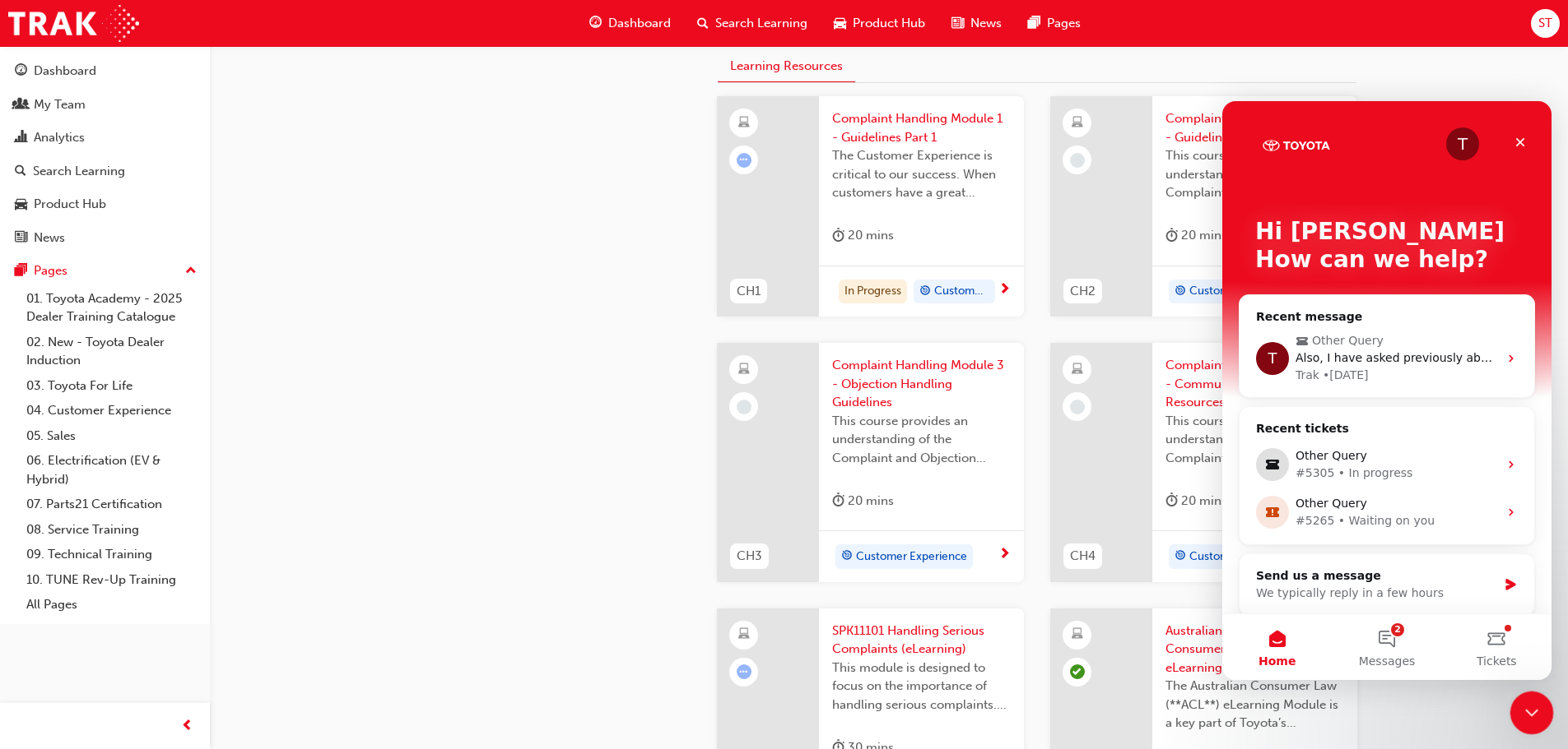
click at [1529, 706] on icon "Close Intercom Messenger" at bounding box center [1529, 711] width 20 height 20
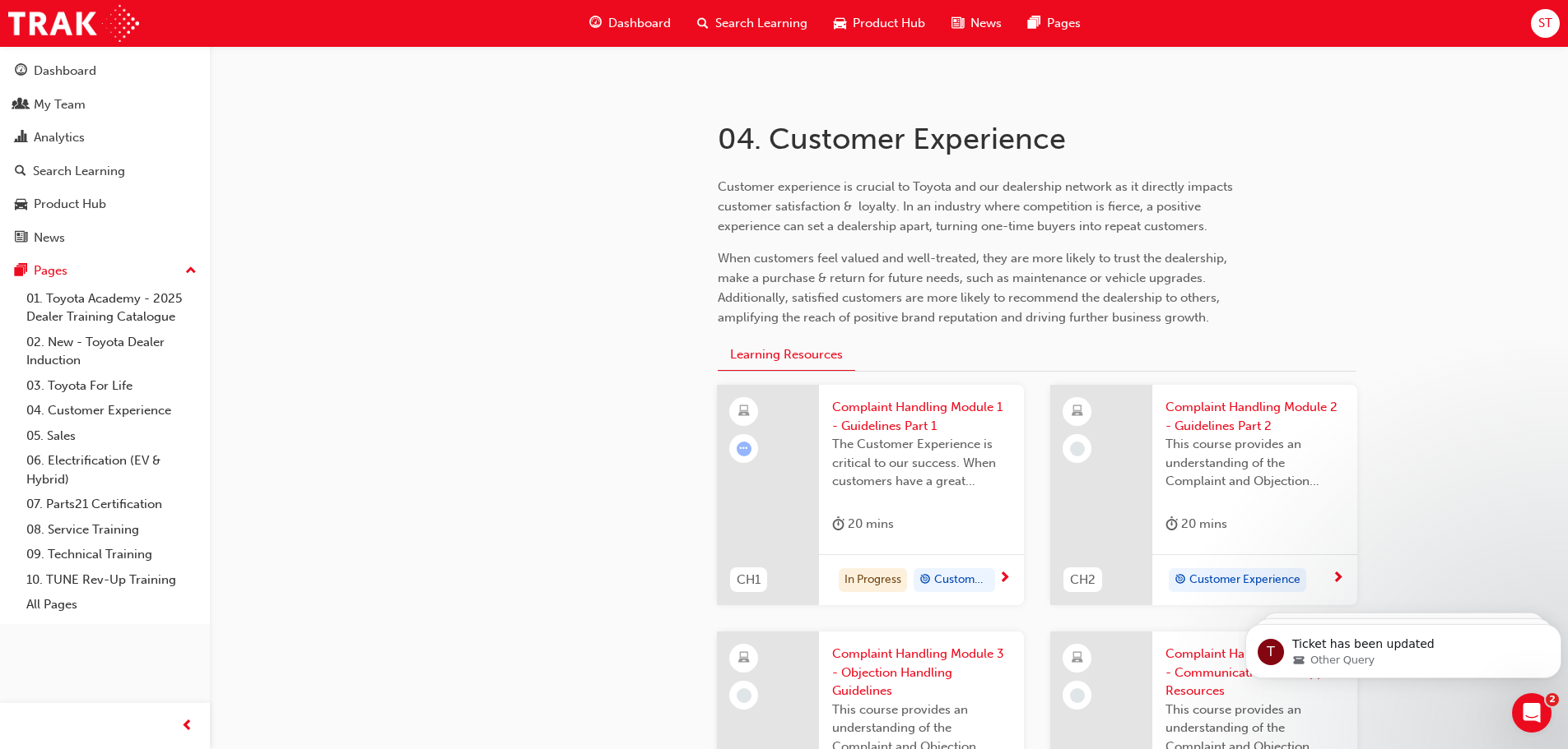
scroll to position [82, 0]
